Goal: Check status: Check status

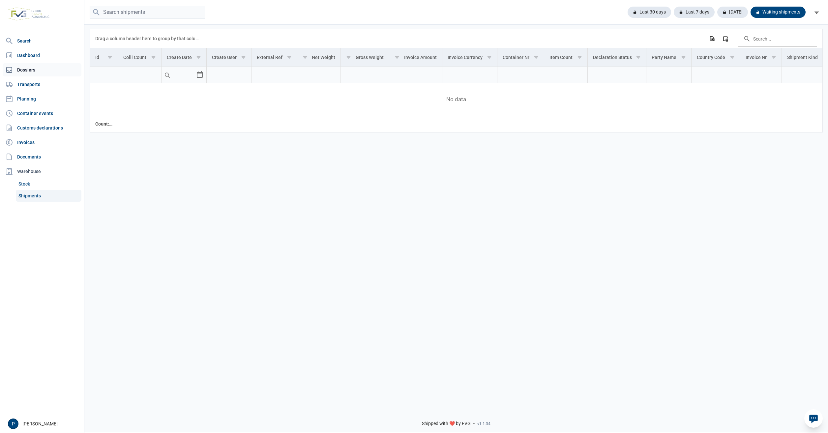
click at [27, 69] on link "Dossiers" at bounding box center [42, 69] width 79 height 13
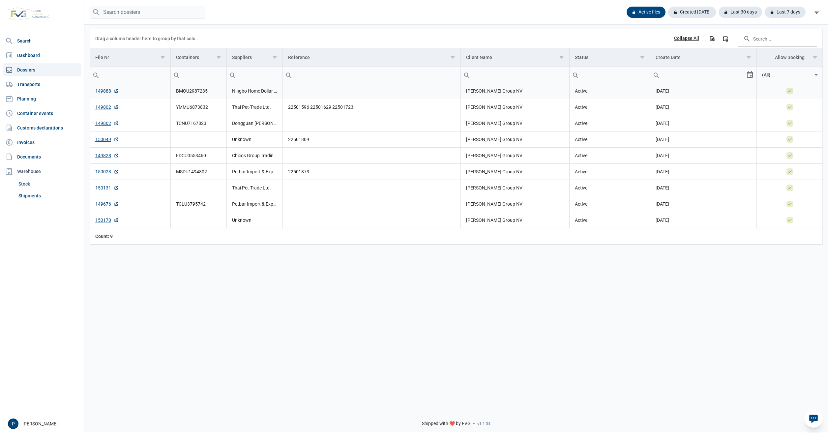
click at [105, 91] on link "149888" at bounding box center [107, 91] width 24 height 7
click at [106, 89] on link "149888" at bounding box center [107, 91] width 24 height 7
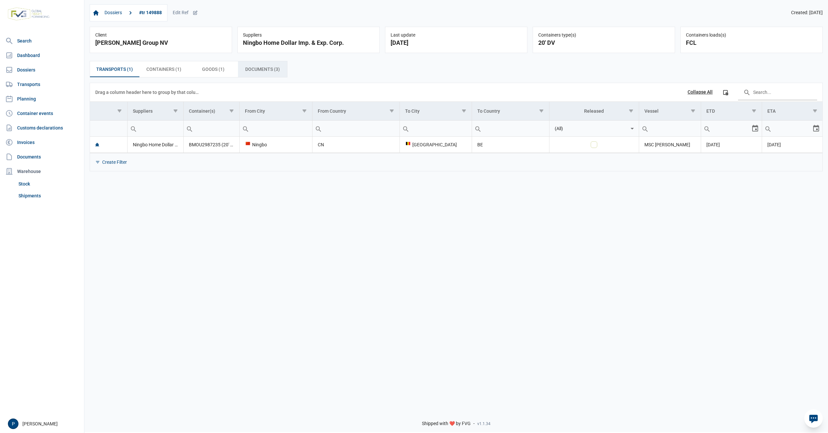
click at [262, 72] on span "Documents (3) Documents (3)" at bounding box center [262, 69] width 35 height 8
